Goal: Find specific page/section: Find specific page/section

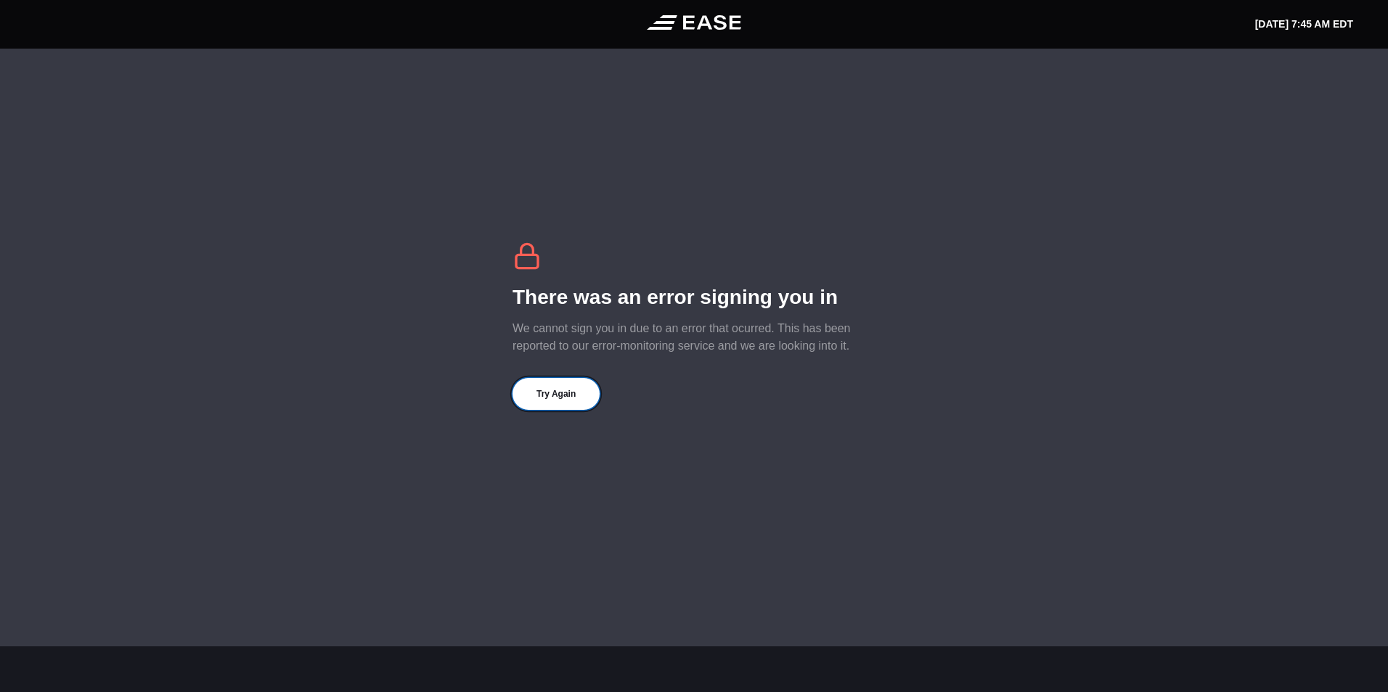
click at [563, 401] on button "Try Again" at bounding box center [555, 394] width 87 height 32
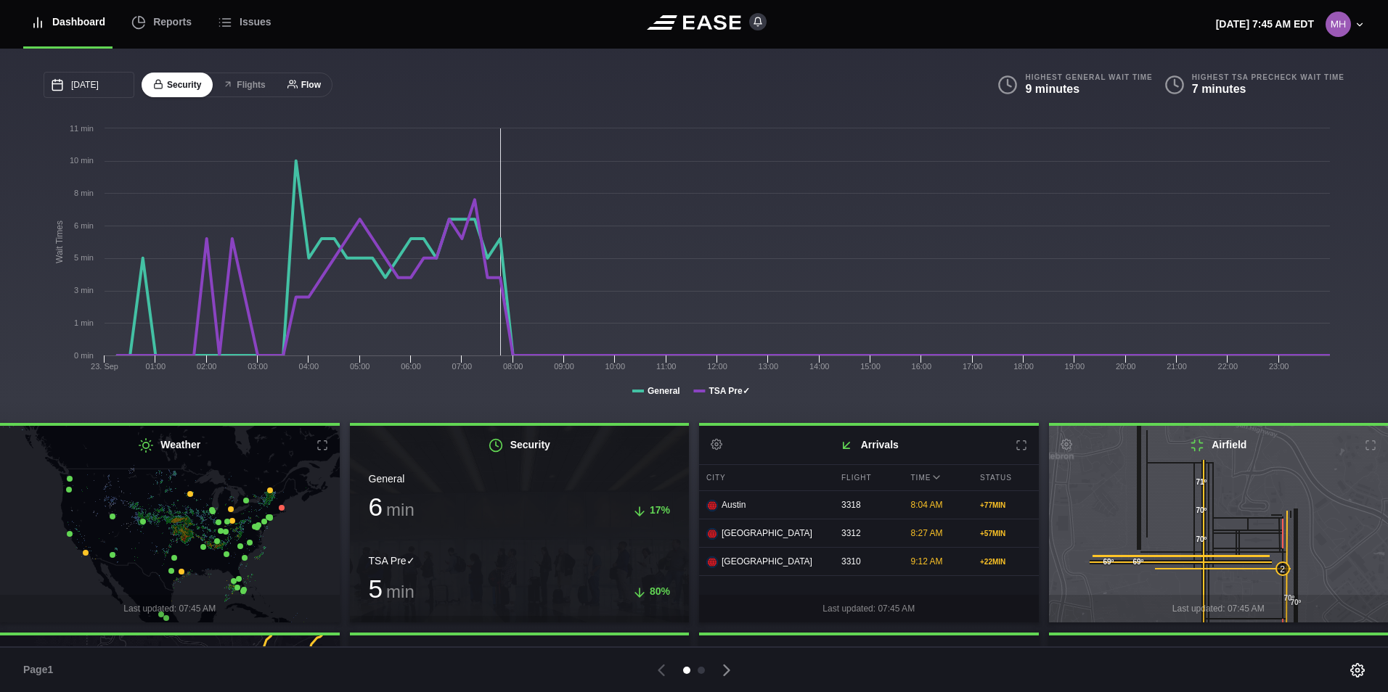
click at [293, 82] on icon at bounding box center [292, 84] width 10 height 10
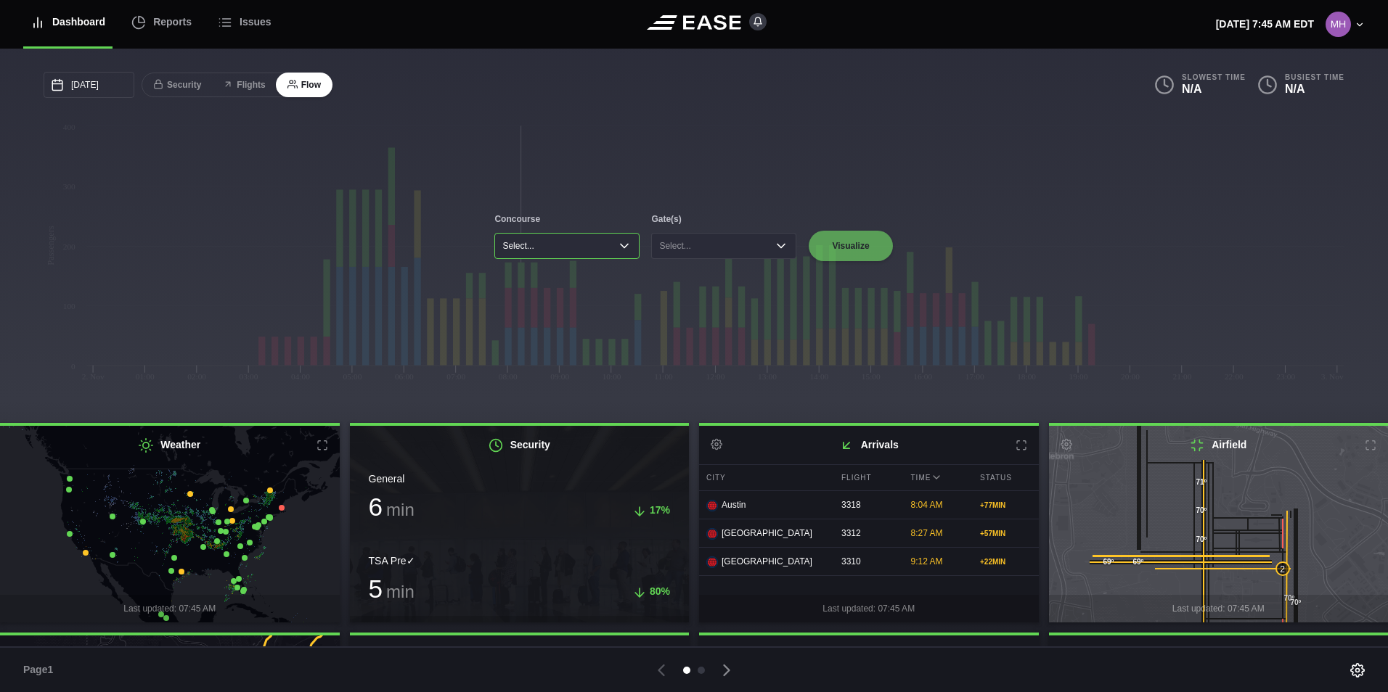
click at [621, 247] on button "Select..." at bounding box center [566, 246] width 145 height 26
click at [563, 300] on li "Concourse B" at bounding box center [567, 297] width 136 height 20
click at [778, 245] on button "Select..." at bounding box center [723, 246] width 145 height 26
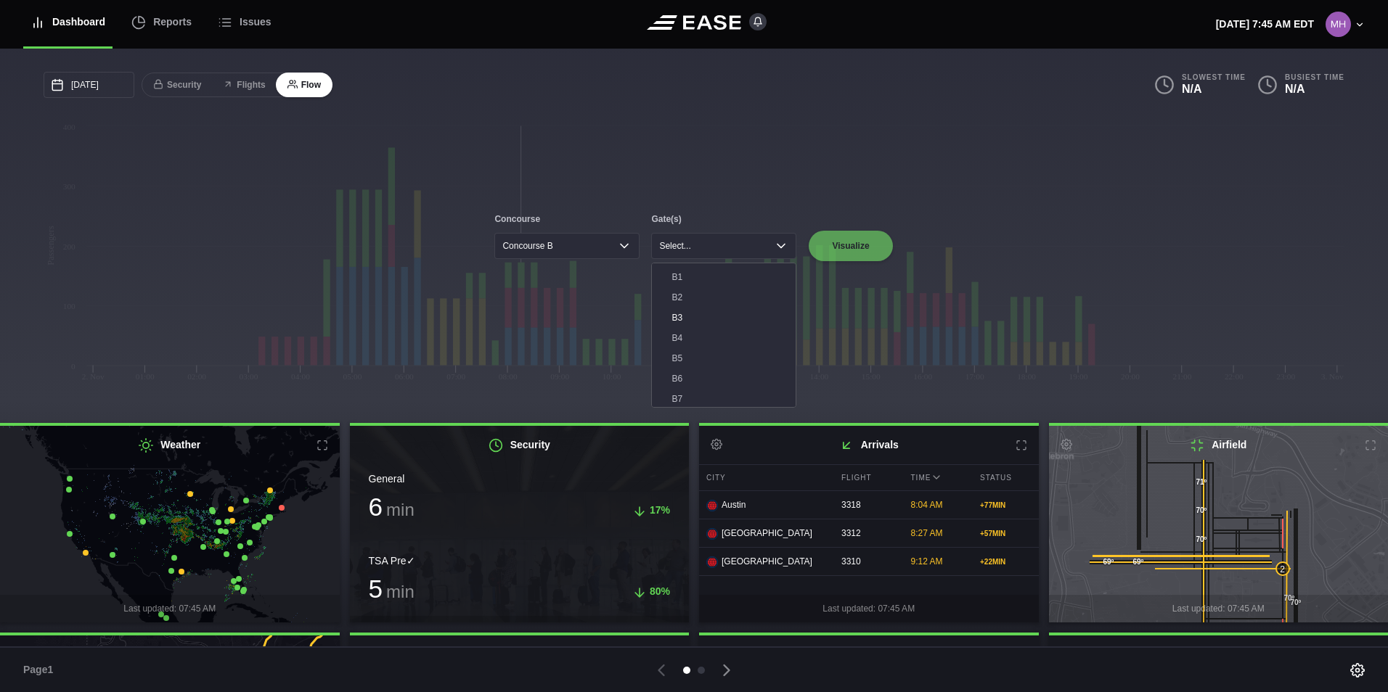
click at [691, 321] on li "B3" at bounding box center [723, 318] width 136 height 20
click at [850, 249] on button "Visualize" at bounding box center [850, 246] width 85 height 32
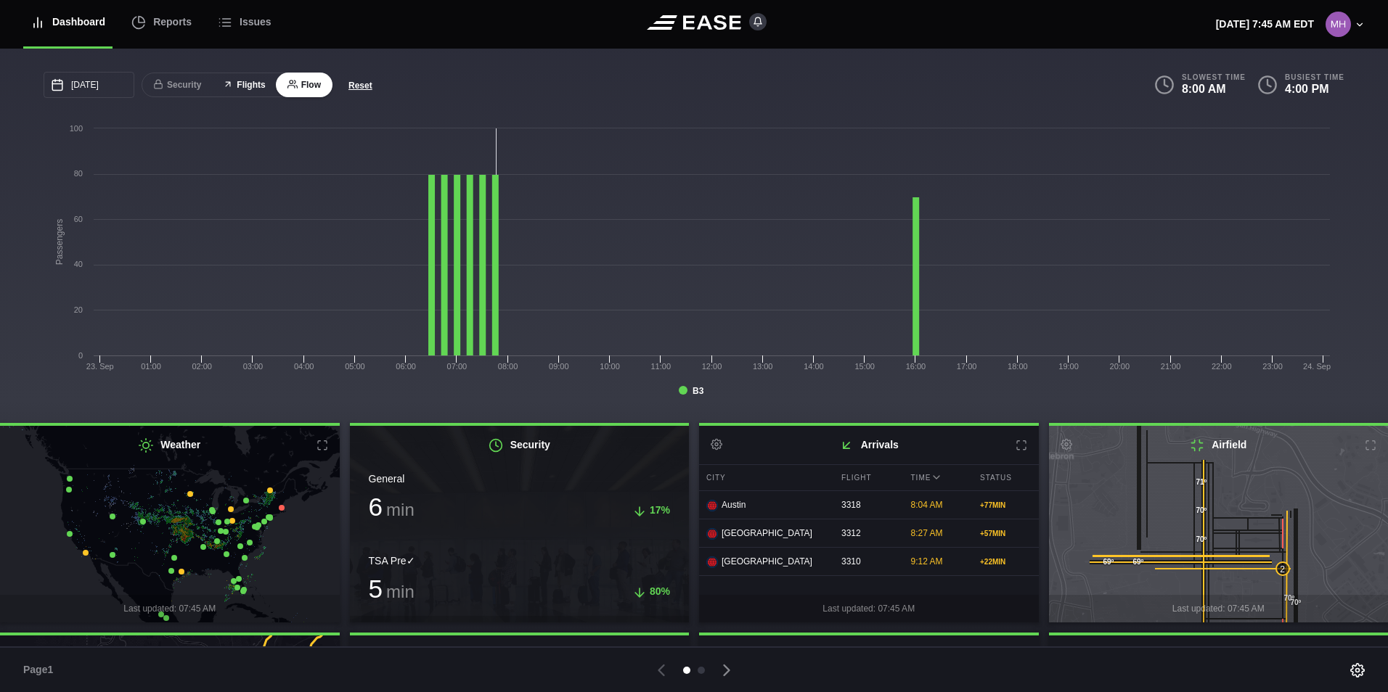
click at [249, 85] on button "Flights" at bounding box center [243, 85] width 65 height 25
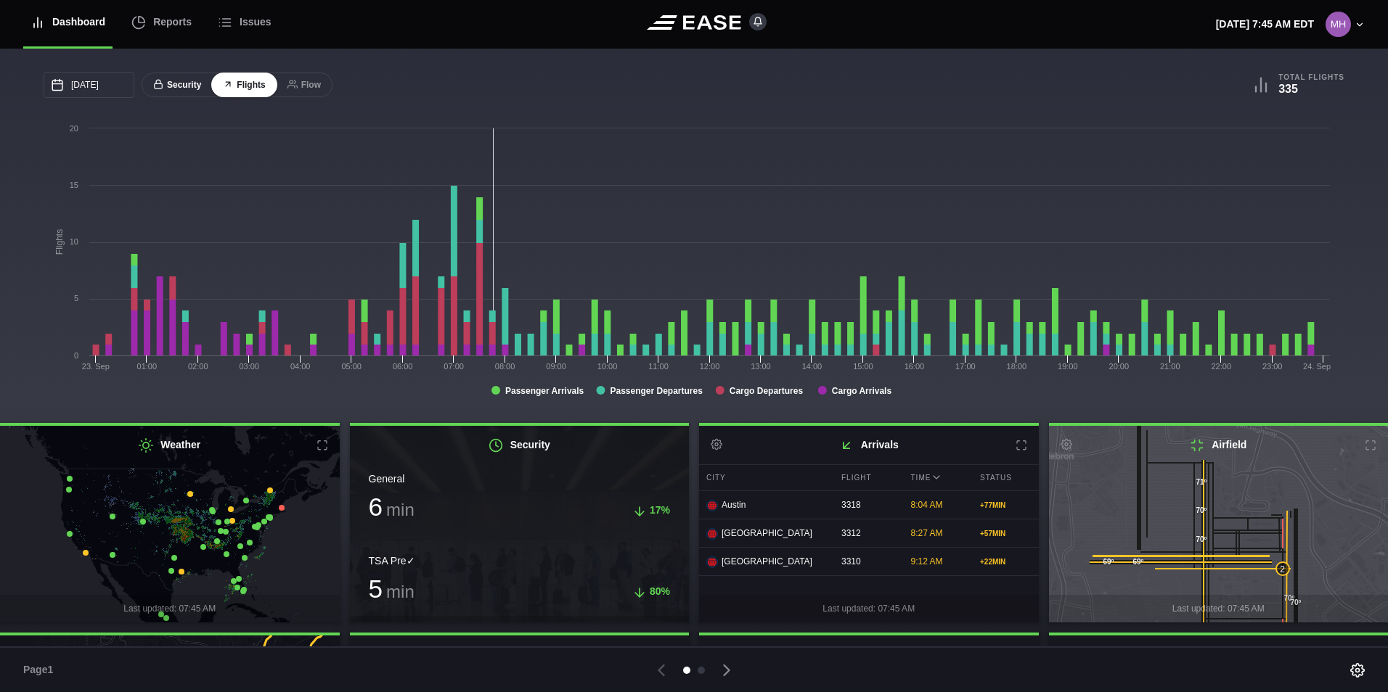
click at [182, 83] on button "Security" at bounding box center [177, 85] width 71 height 25
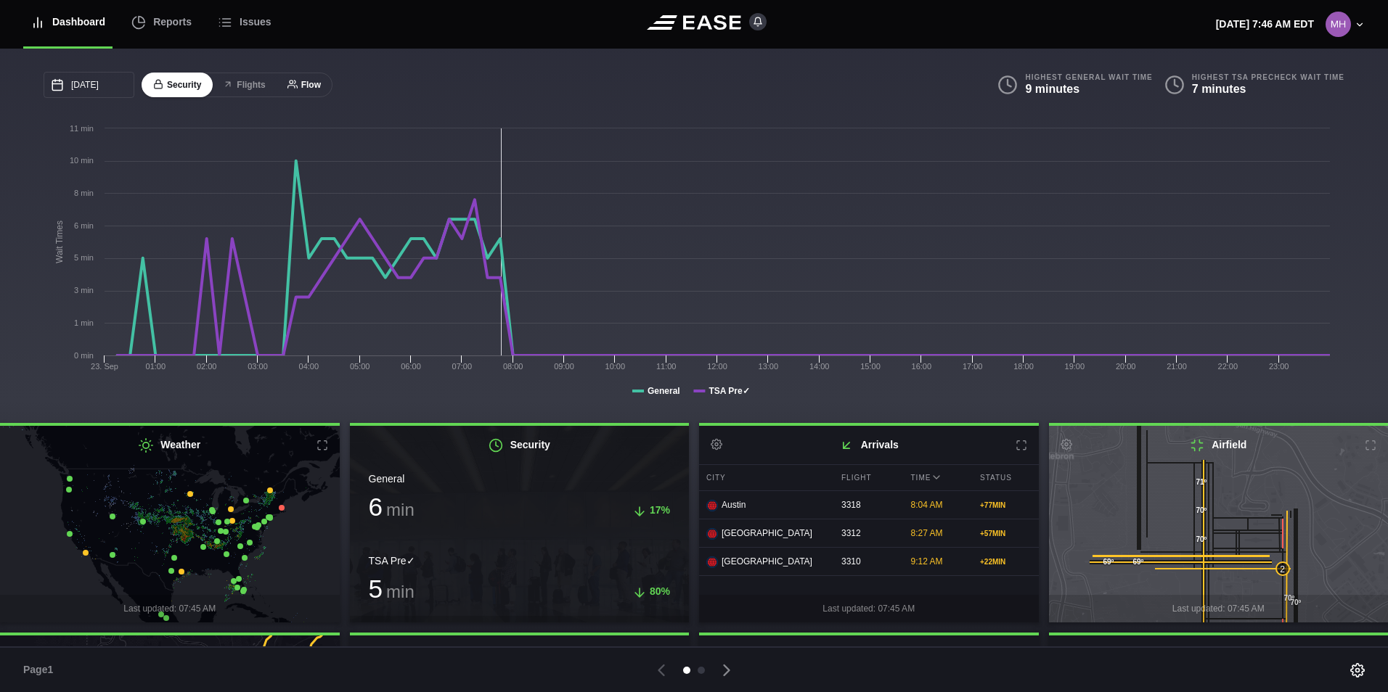
click at [308, 87] on button "Flow" at bounding box center [304, 85] width 57 height 25
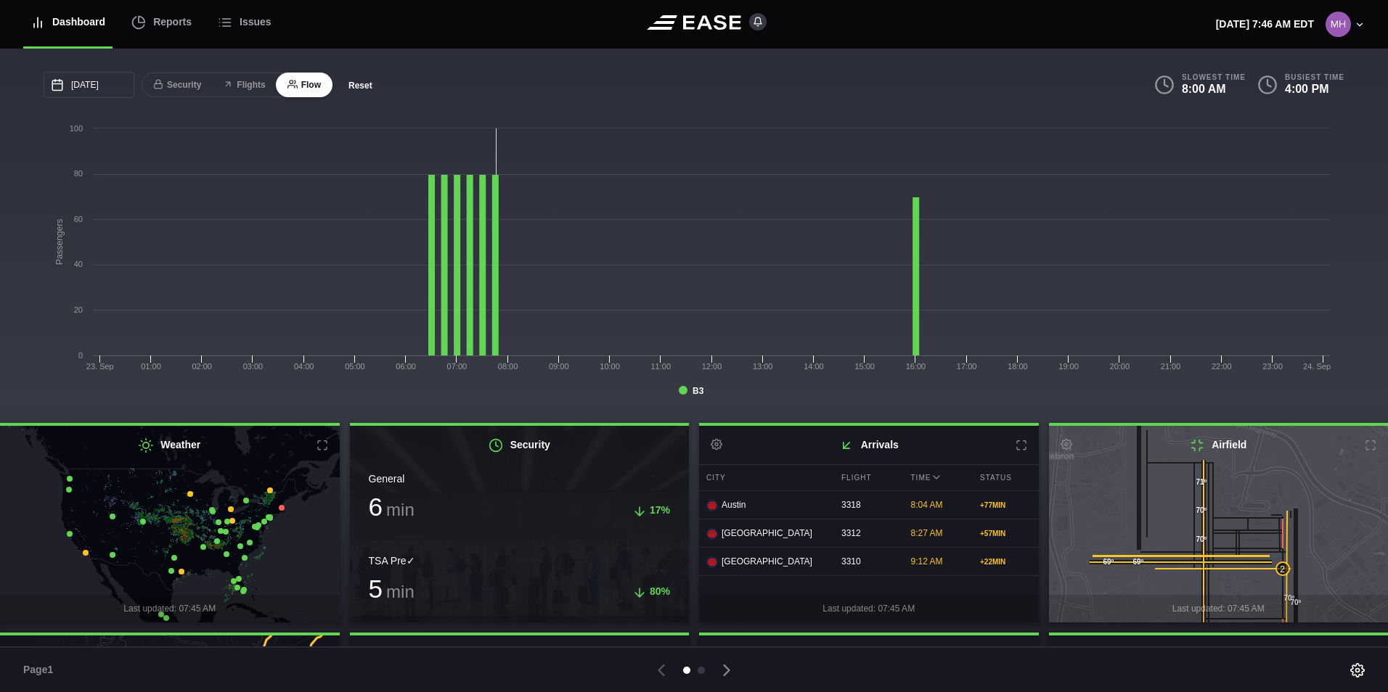
click at [357, 88] on button "Reset" at bounding box center [360, 85] width 49 height 15
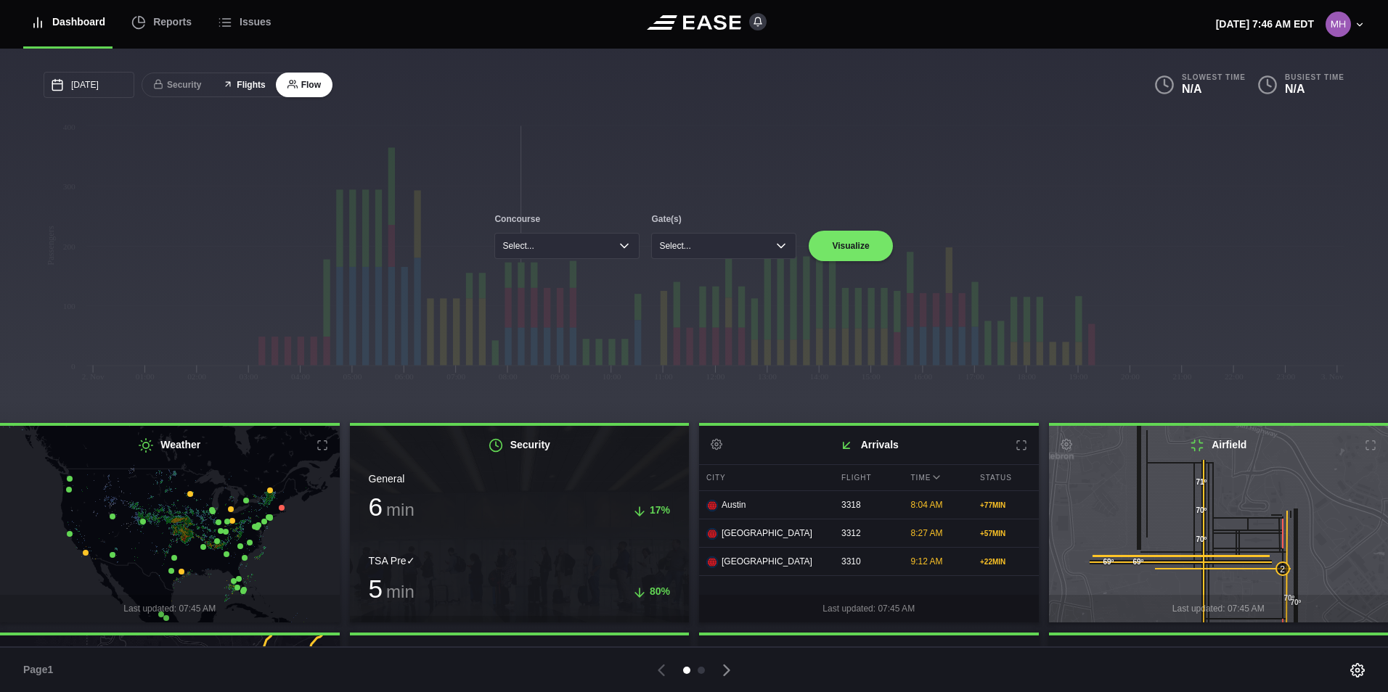
click at [241, 89] on button "Flights" at bounding box center [243, 85] width 65 height 25
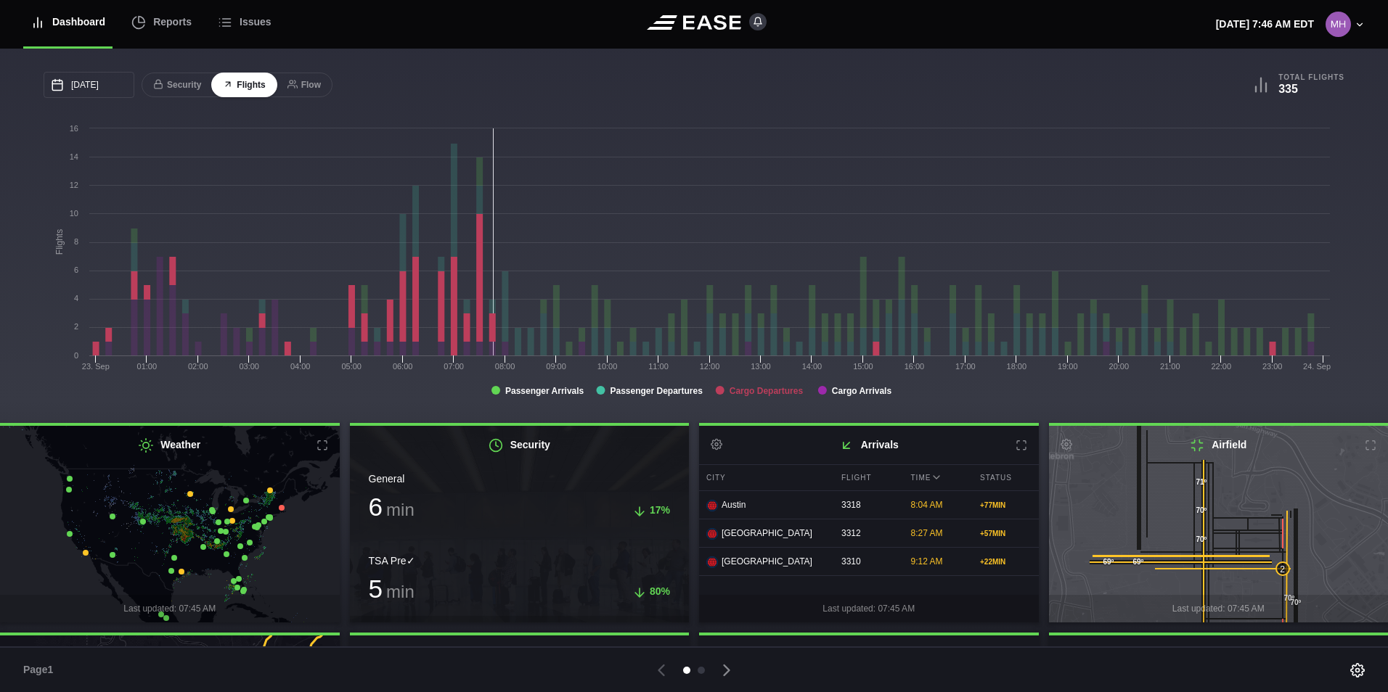
click at [753, 393] on tspan "Cargo Departures" at bounding box center [766, 391] width 74 height 10
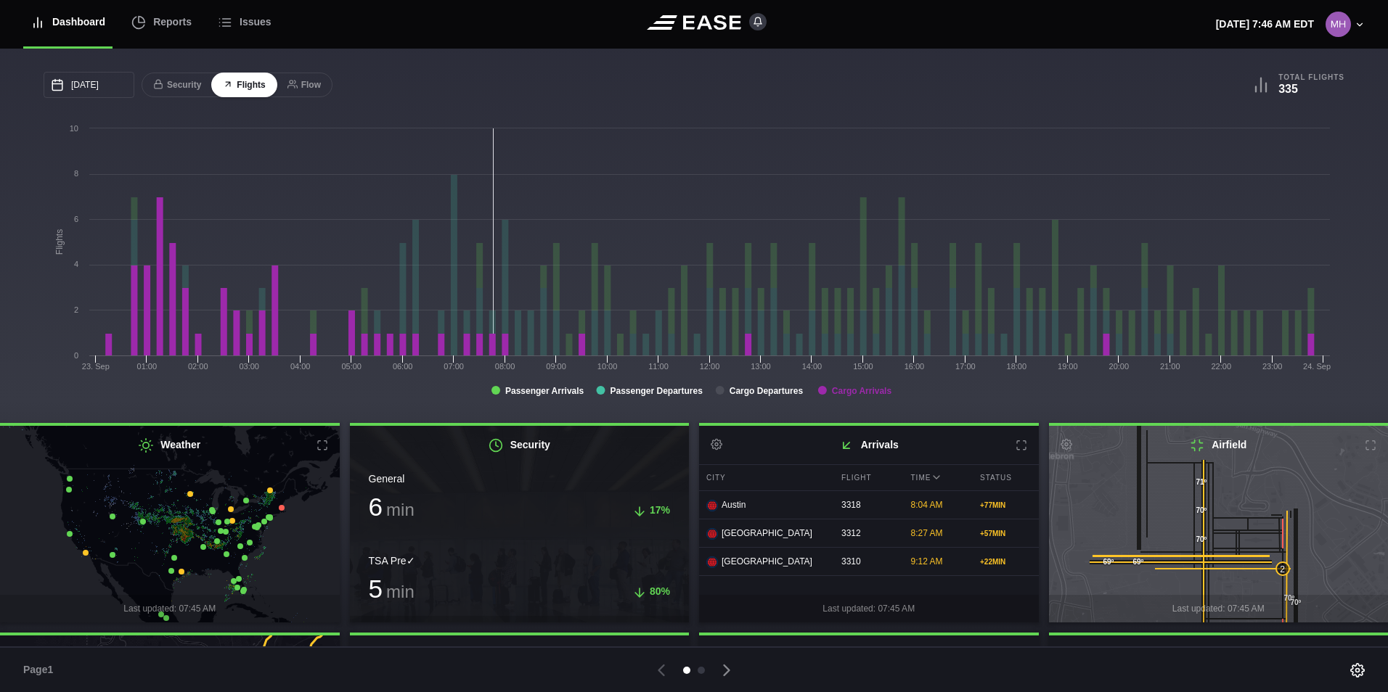
drag, startPoint x: 835, startPoint y: 393, endPoint x: 834, endPoint y: 409, distance: 15.3
click at [835, 394] on tspan "Cargo Arrivals" at bounding box center [862, 391] width 60 height 10
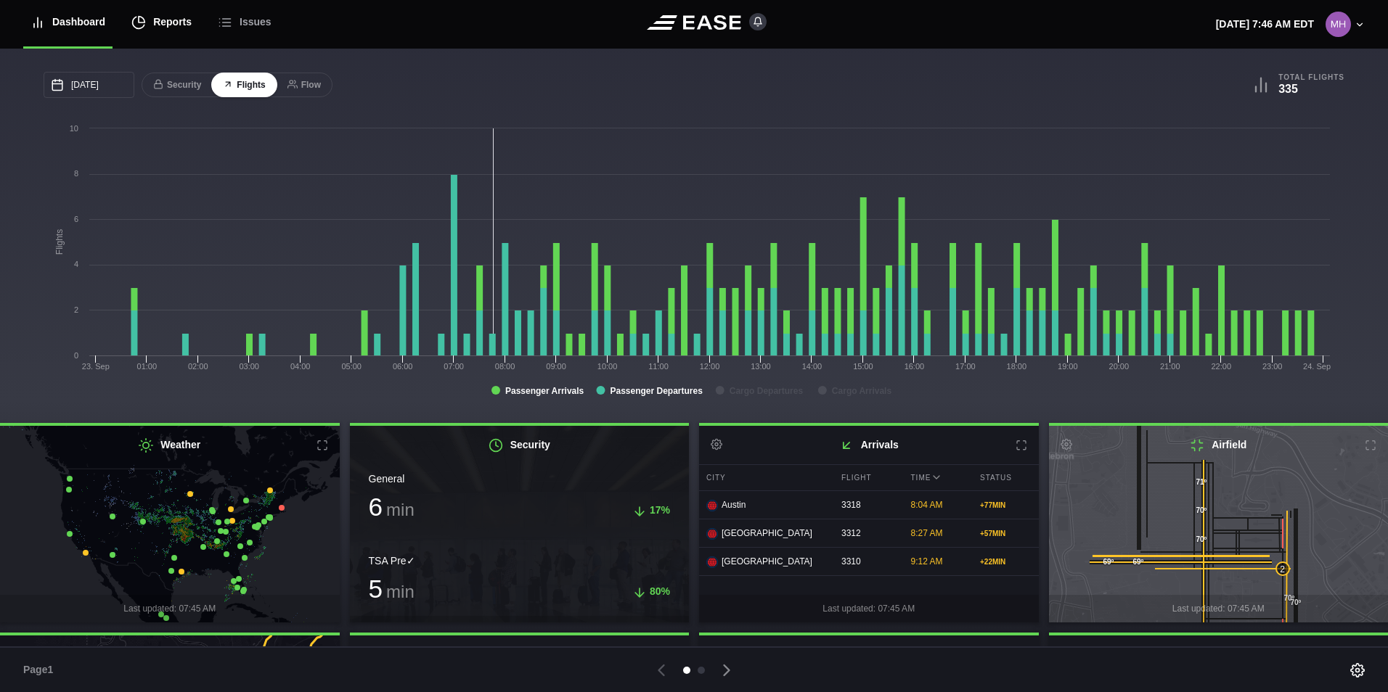
click at [165, 26] on div "Reports" at bounding box center [161, 22] width 60 height 49
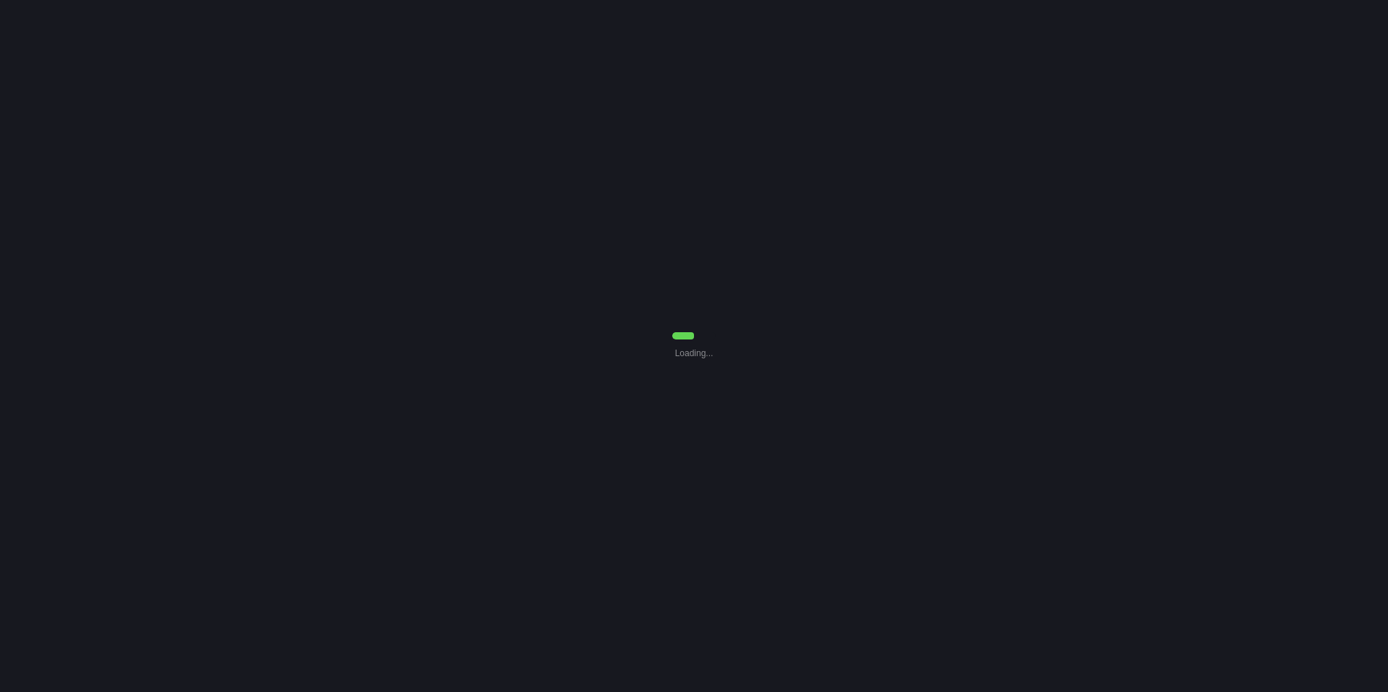
select select "7"
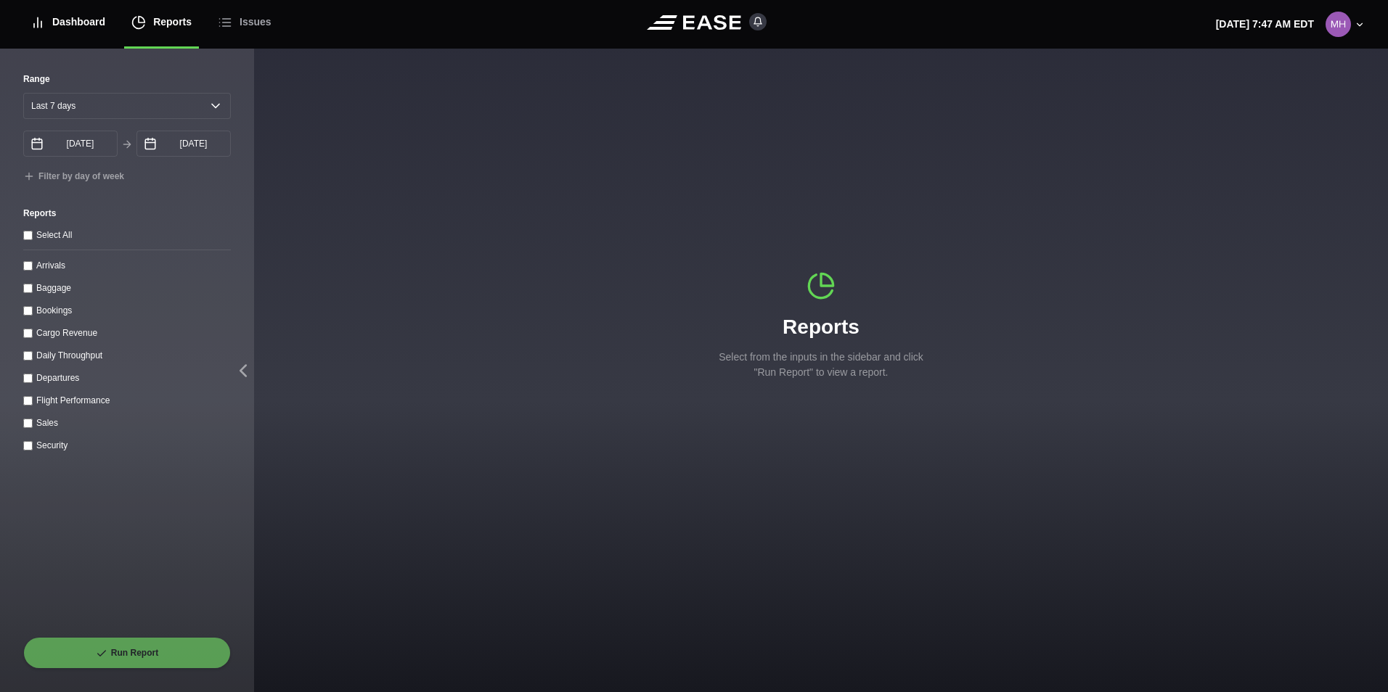
click at [91, 22] on div "Dashboard" at bounding box center [67, 22] width 75 height 49
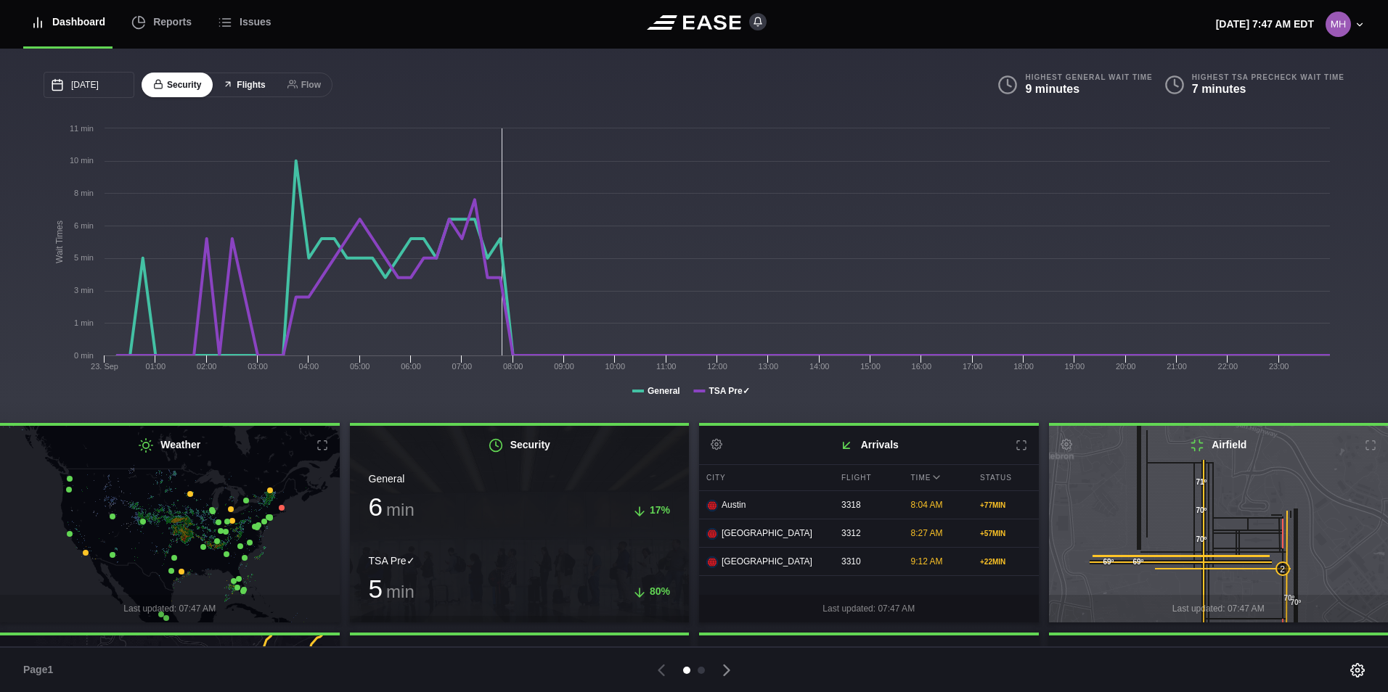
click at [244, 89] on button "Flights" at bounding box center [243, 85] width 65 height 25
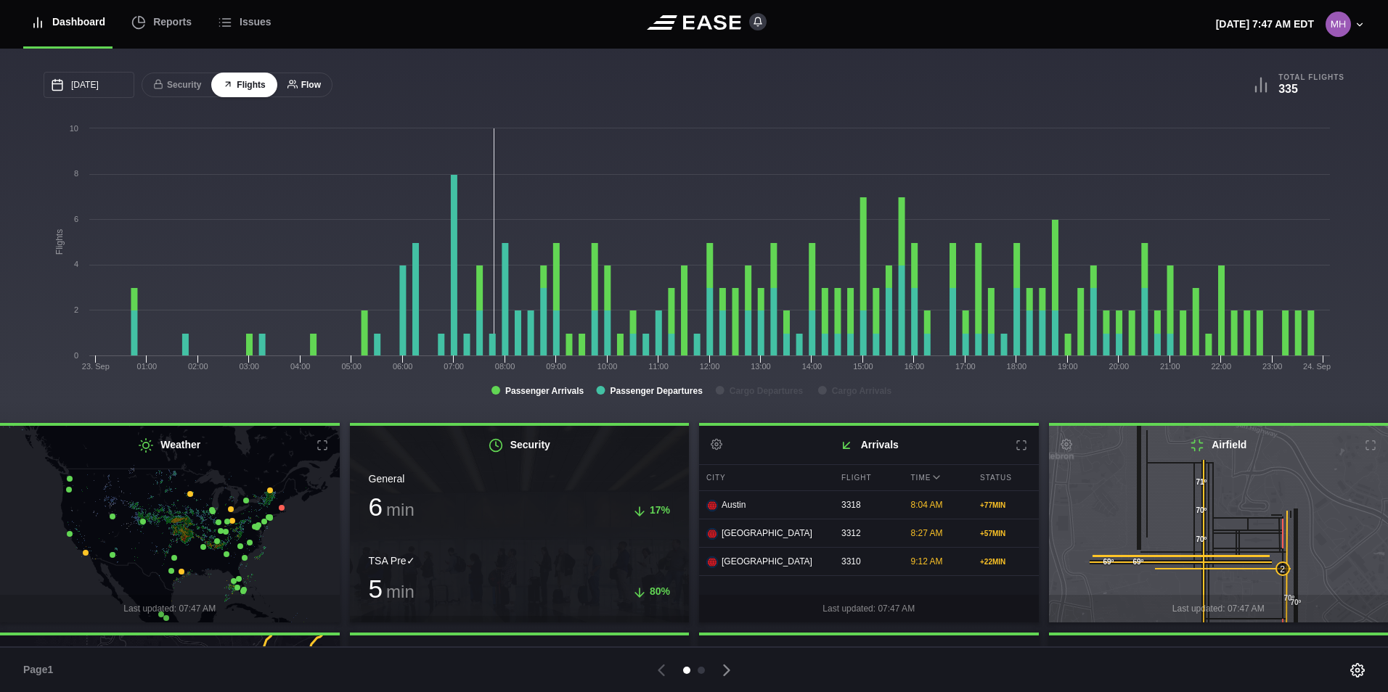
click at [308, 84] on button "Flow" at bounding box center [304, 85] width 57 height 25
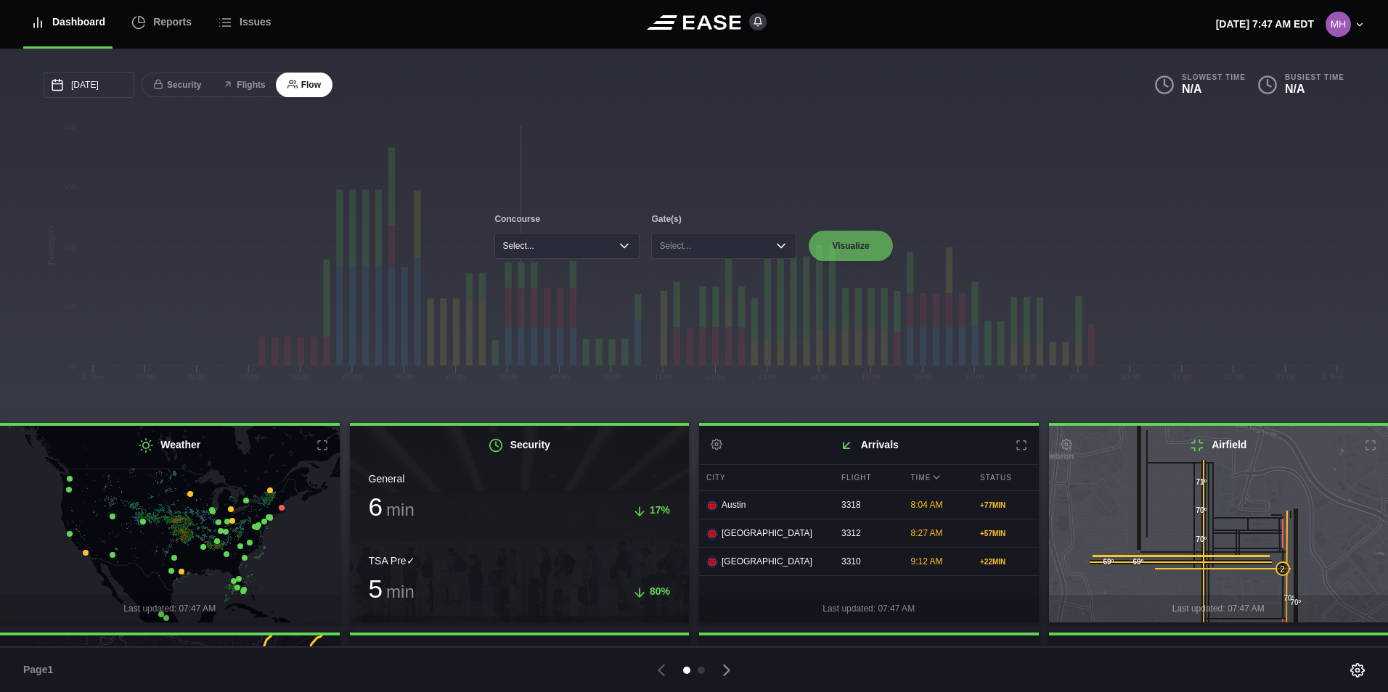
click at [843, 253] on div "Concourse Select... Gate(s) Select... Visualize" at bounding box center [694, 236] width 1388 height 374
